Goal: Information Seeking & Learning: Learn about a topic

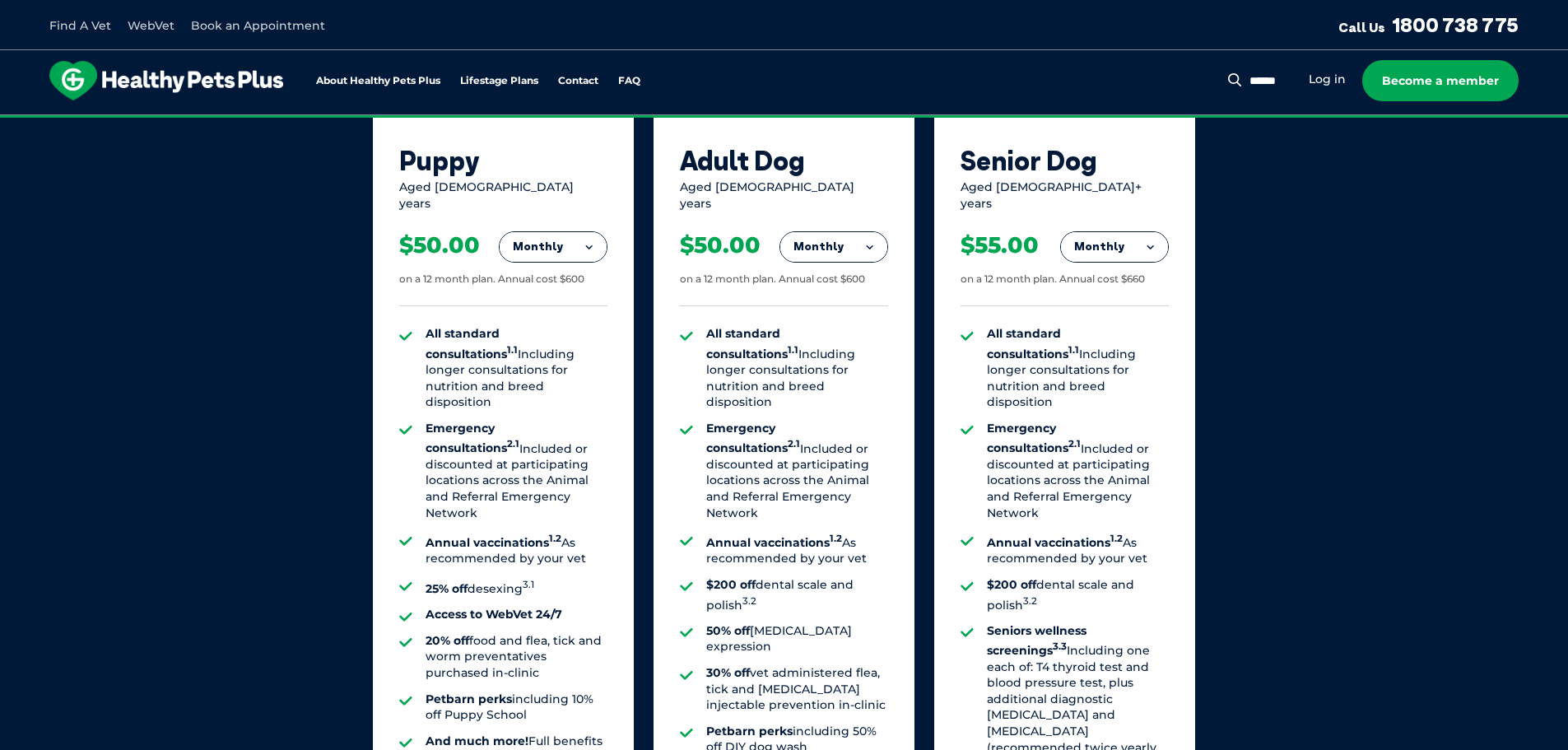
scroll to position [1234, 0]
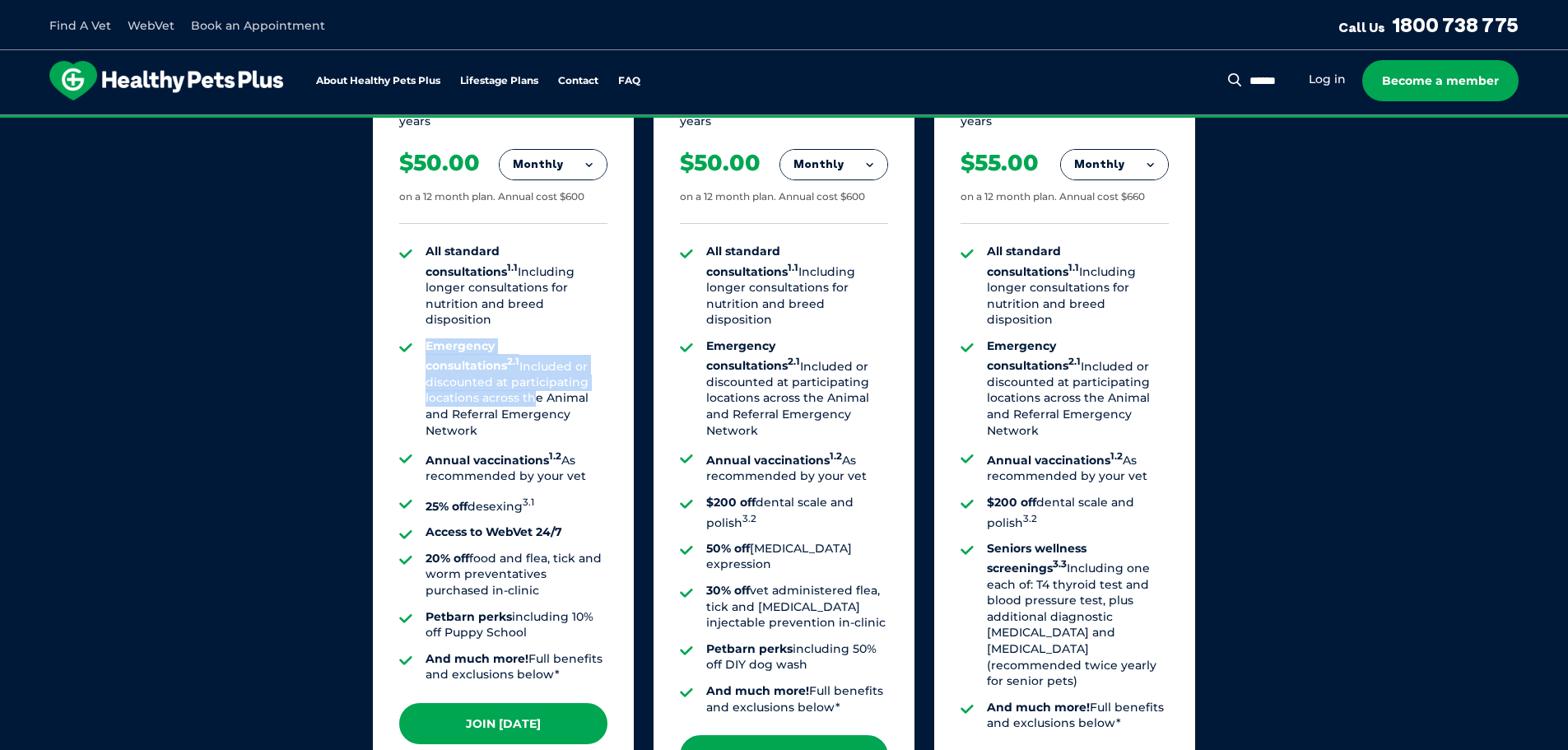
drag, startPoint x: 428, startPoint y: 329, endPoint x: 430, endPoint y: 375, distance: 46.0
click at [430, 375] on li "Emergency consultations 2.1 Included or discounted at participating locations a…" at bounding box center [517, 388] width 182 height 100
drag, startPoint x: 423, startPoint y: 511, endPoint x: 487, endPoint y: 547, distance: 73.4
click at [487, 547] on ul "All standard consultations 1.1 Including longer consultations for nutrition and…" at bounding box center [504, 463] width 208 height 440
click at [494, 551] on li "20% off food and flea, tick and worm preventatives purchased in-clinic" at bounding box center [517, 575] width 182 height 48
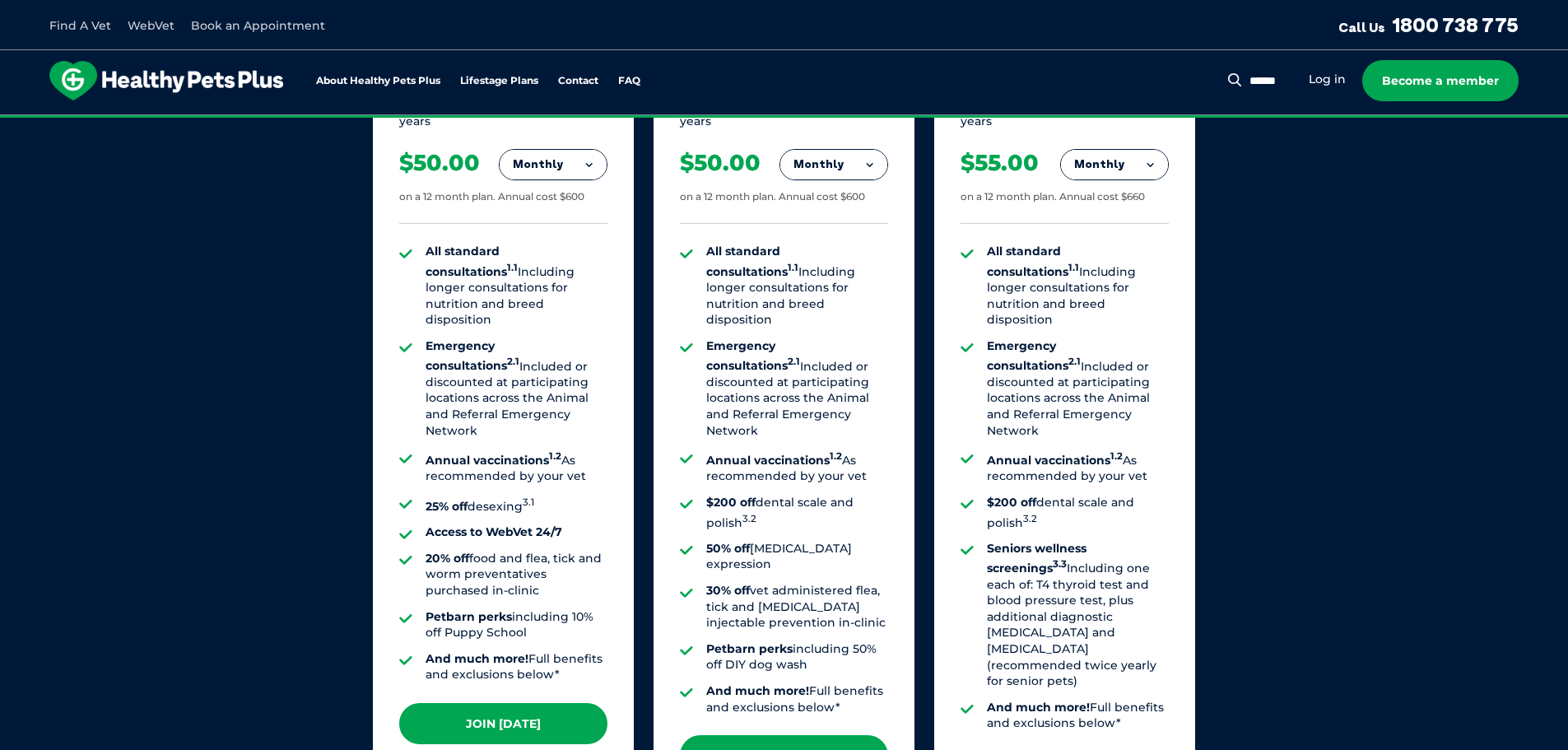
drag, startPoint x: 481, startPoint y: 547, endPoint x: 444, endPoint y: 520, distance: 45.8
click at [444, 551] on li "20% off food and flea, tick and worm preventatives purchased in-clinic" at bounding box center [517, 575] width 182 height 48
drag, startPoint x: 436, startPoint y: 570, endPoint x: 524, endPoint y: 577, distance: 88.3
click at [524, 609] on li "Petbarn perks including 10% off Puppy School" at bounding box center [517, 625] width 182 height 33
drag, startPoint x: 436, startPoint y: 612, endPoint x: 513, endPoint y: 615, distance: 77.1
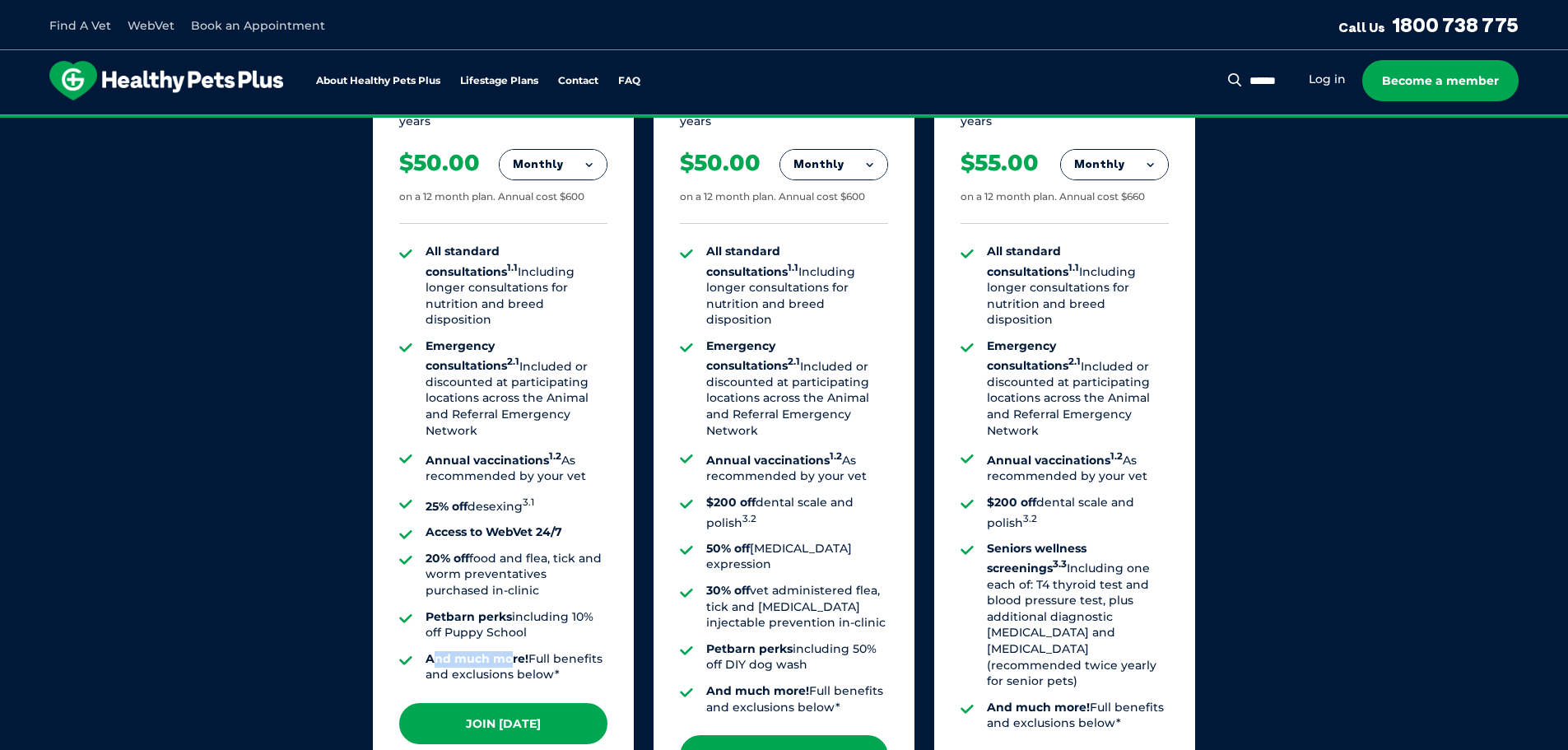
click at [513, 651] on strong "And much more!" at bounding box center [477, 659] width 103 height 15
drag, startPoint x: 772, startPoint y: 475, endPoint x: 709, endPoint y: 459, distance: 65.0
click at [709, 494] on li "$200 off dental scale and polish 3.2" at bounding box center [797, 512] width 182 height 36
drag, startPoint x: 709, startPoint y: 499, endPoint x: 828, endPoint y: 531, distance: 123.2
click at [825, 513] on ul "All standard consultations 1.1 Including longer consultations for nutrition and…" at bounding box center [784, 479] width 208 height 471
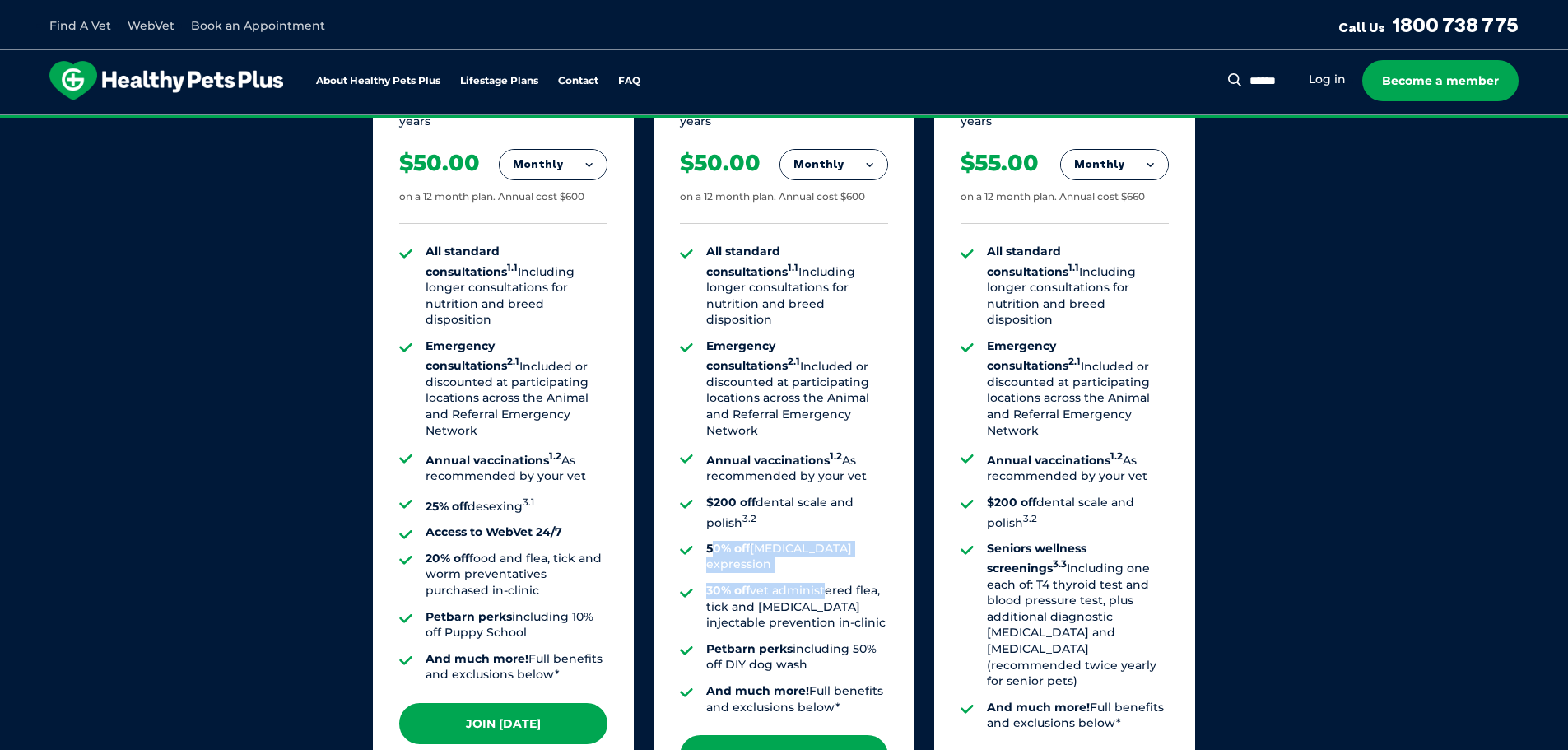
click at [828, 583] on li "30% off vet administered flea, tick and [MEDICAL_DATA] injectable prevention in…" at bounding box center [797, 607] width 182 height 48
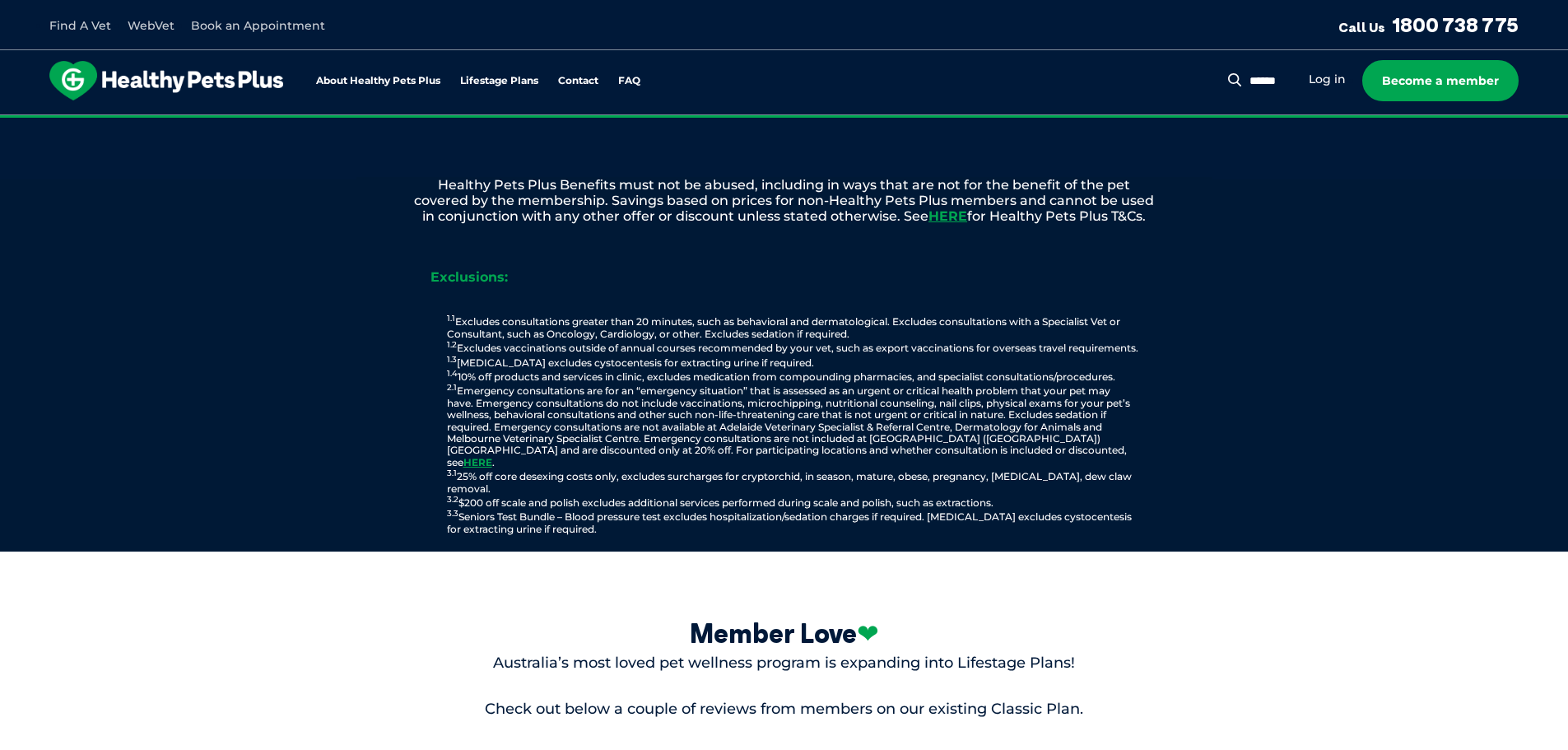
scroll to position [1810, 0]
